Goal: Task Accomplishment & Management: Complete application form

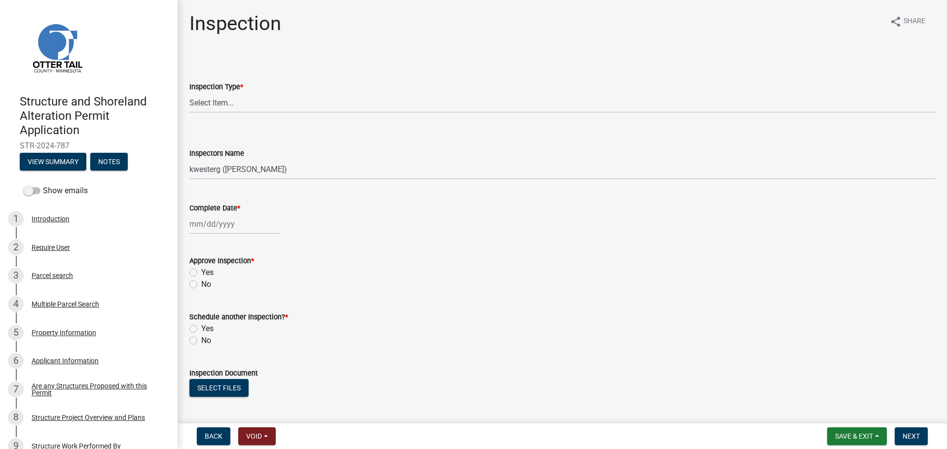
select select "710d5f49-2663-4e73-9718-d0c4e189f5ed"
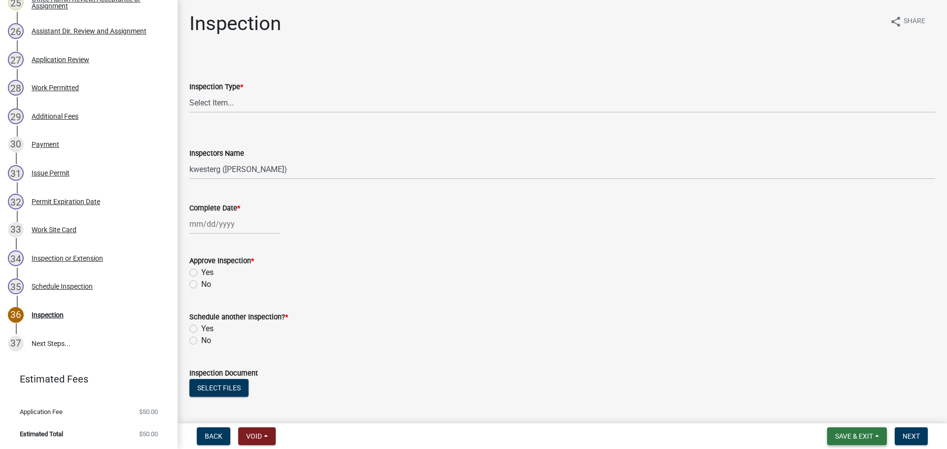
click at [855, 437] on span "Save & Exit" at bounding box center [854, 437] width 38 height 8
click at [844, 413] on button "Save & Exit" at bounding box center [847, 411] width 79 height 24
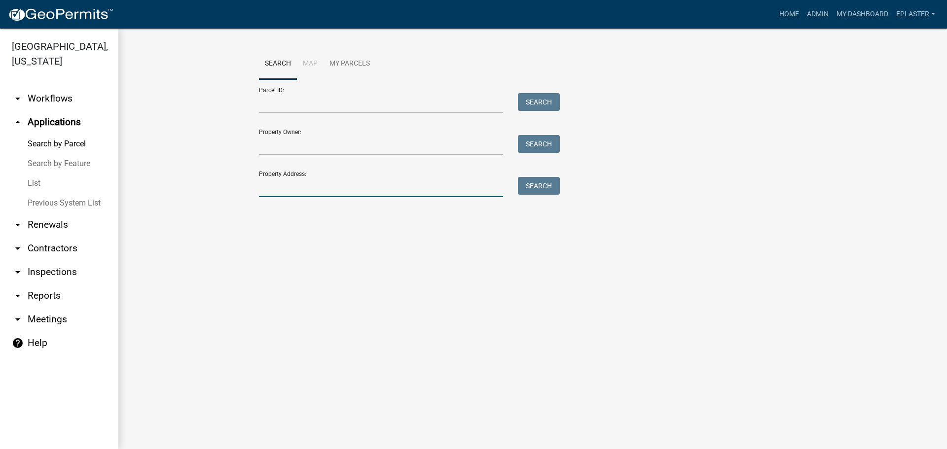
click at [329, 185] on input "Property Address:" at bounding box center [381, 187] width 244 height 20
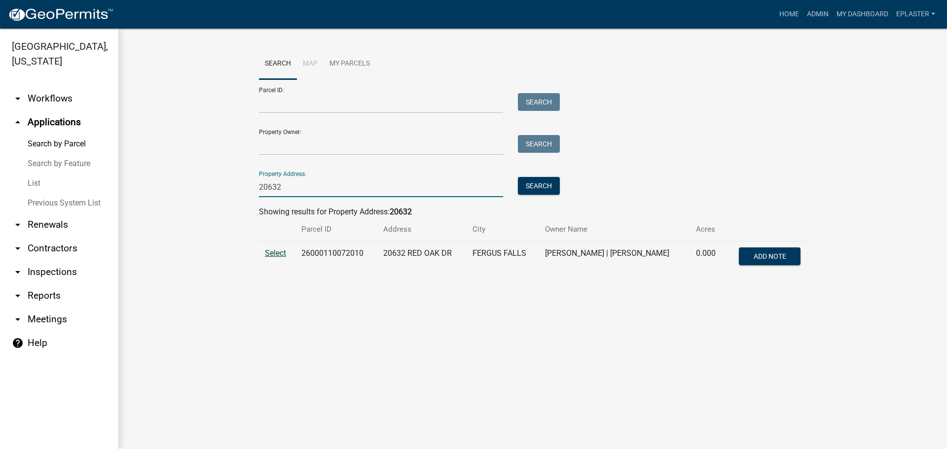
type input "20632"
click at [283, 251] on span "Select" at bounding box center [275, 253] width 21 height 9
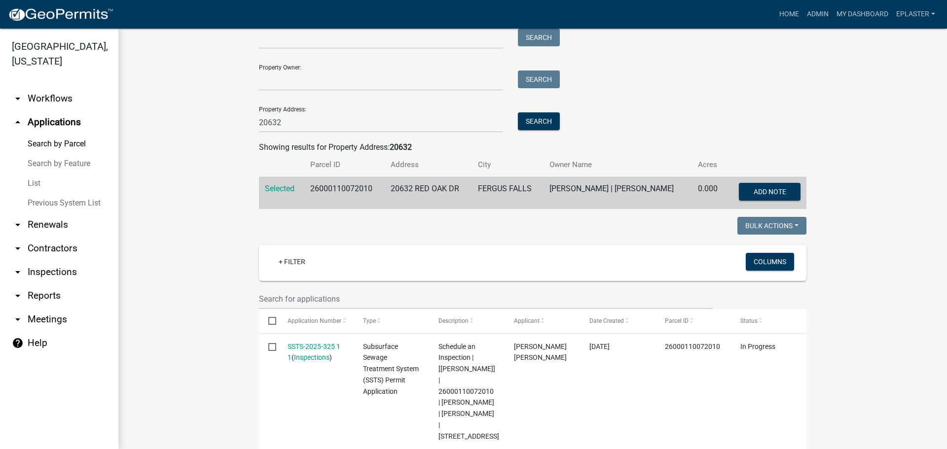
scroll to position [247, 0]
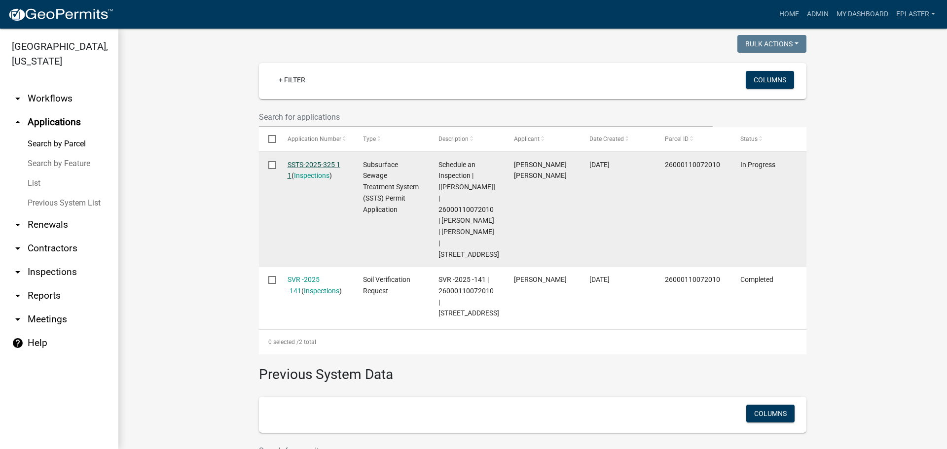
click at [331, 162] on link "SSTS-2025-325 1 1" at bounding box center [314, 170] width 53 height 19
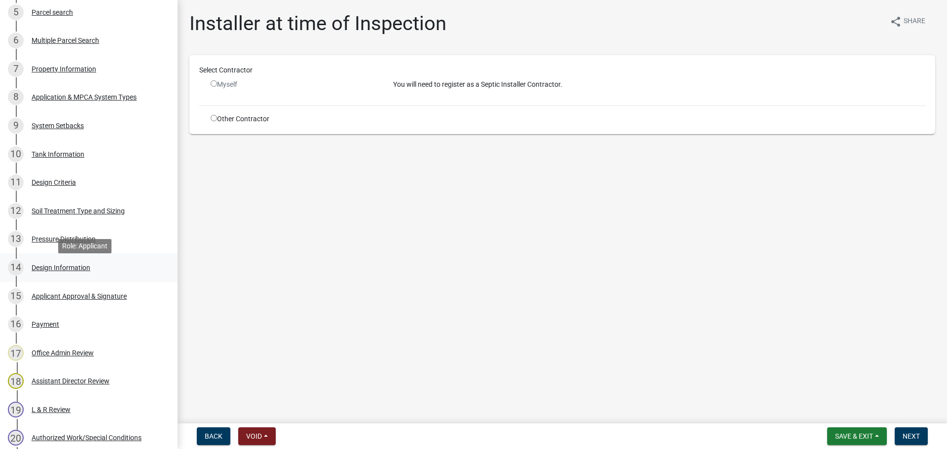
scroll to position [296, 0]
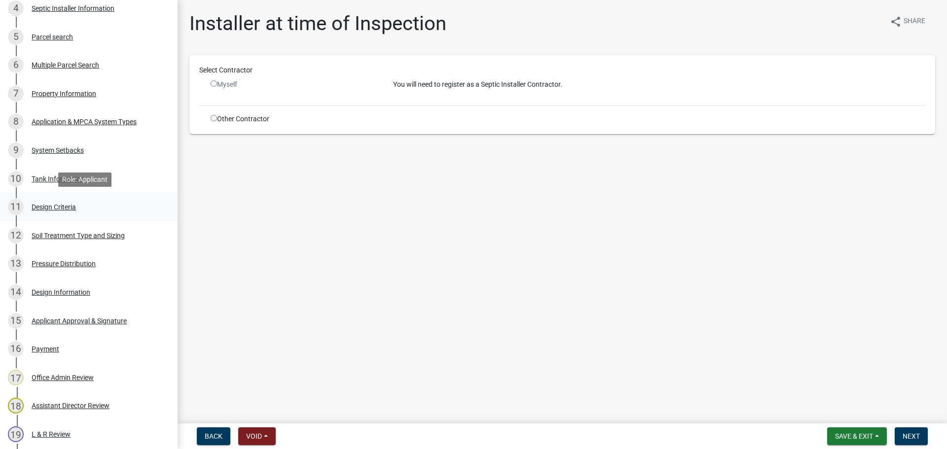
click at [97, 209] on div "11 Design Criteria" at bounding box center [85, 207] width 154 height 16
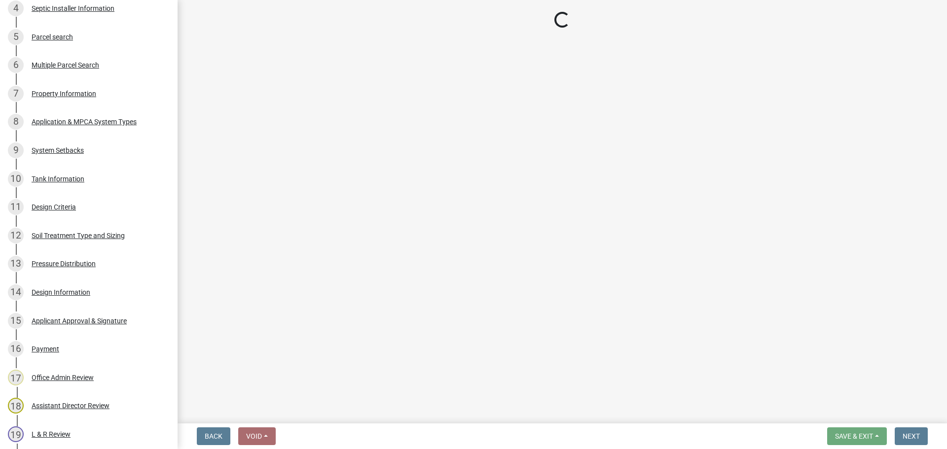
select select "b8a1b220-aca7-4670-a1f5-0f0b15eabd52"
select select "70eb23f8-102f-4072-81d7-b3b0dd1c94c8"
select select "14354fbd-e666-4c9c-b77c-8c181d233a28"
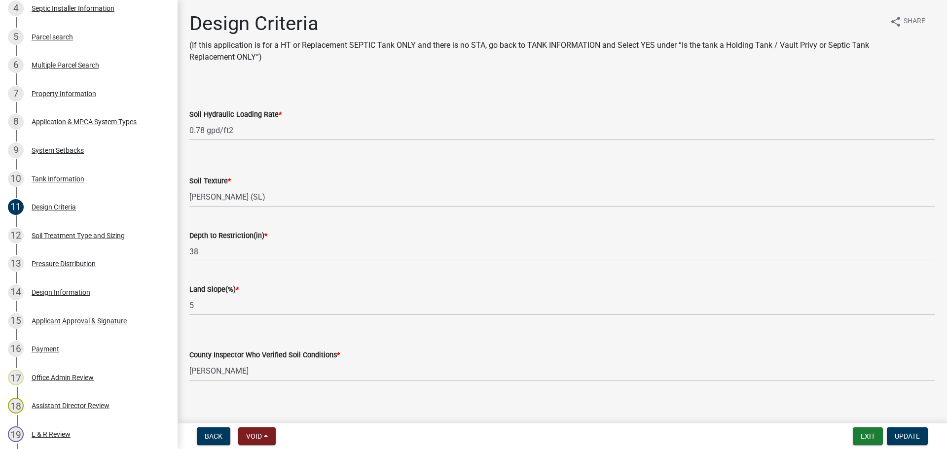
scroll to position [9, 0]
